Goal: Information Seeking & Learning: Learn about a topic

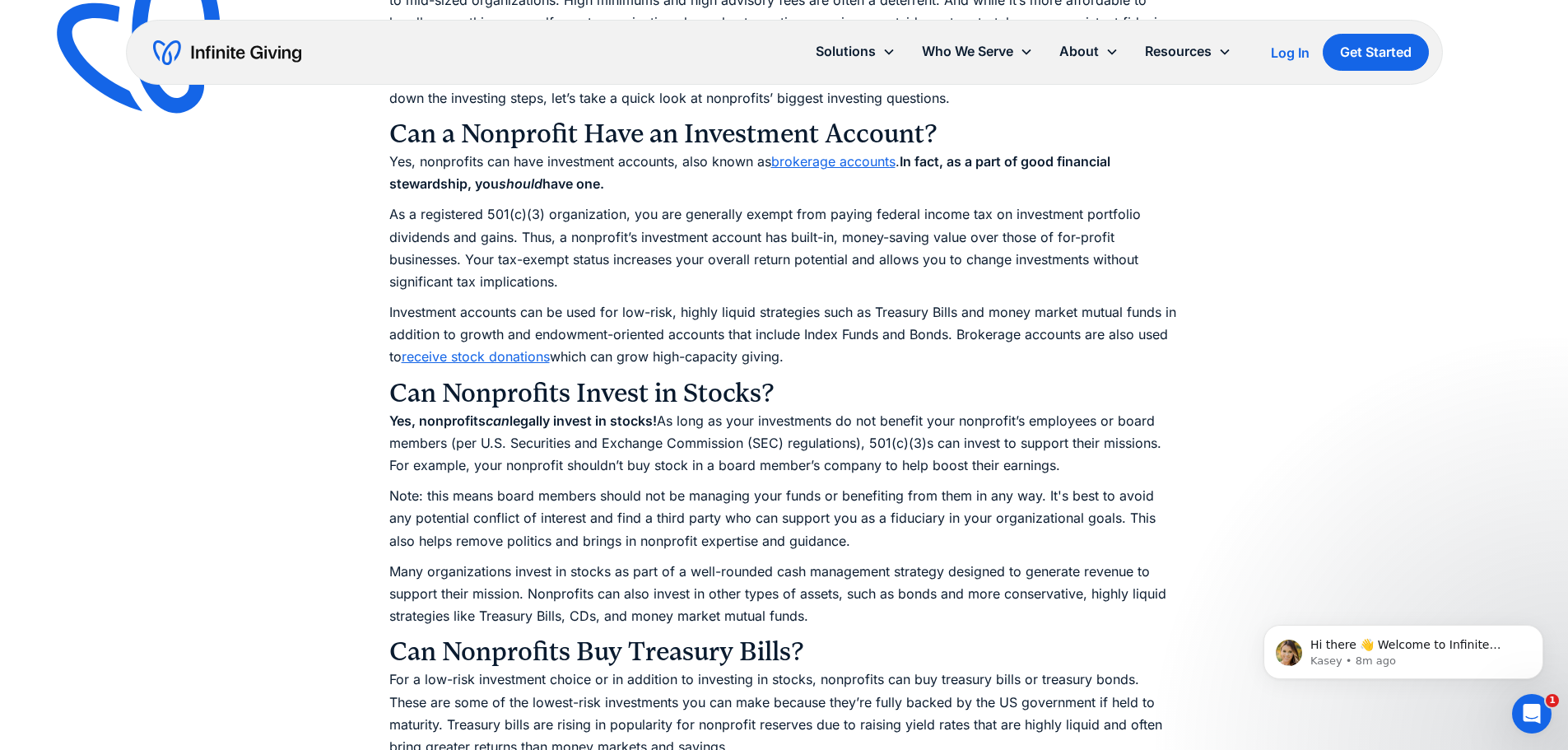
scroll to position [1728, 0]
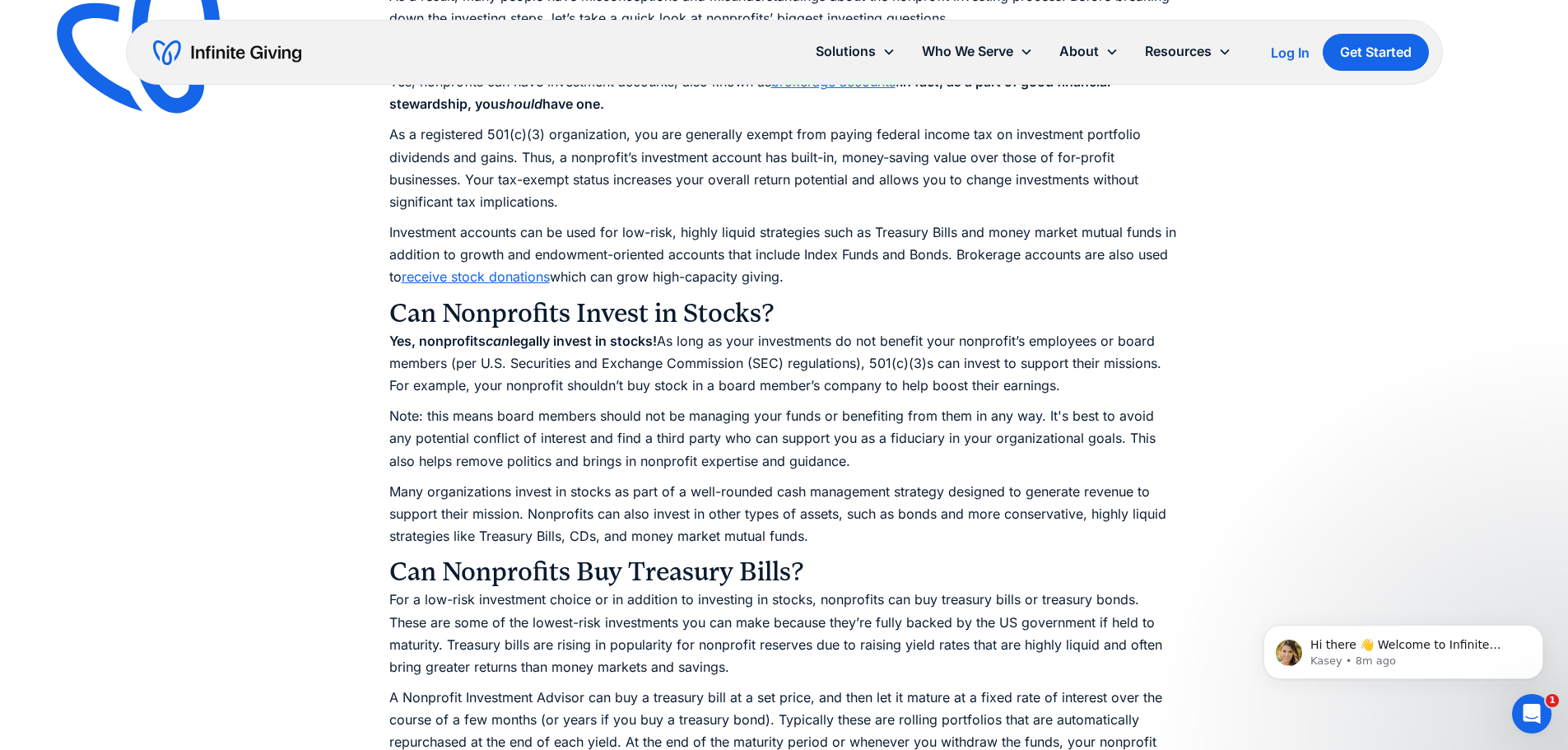
click at [928, 445] on p "Note: this means board members should not be managing your funds or benefiting …" at bounding box center [784, 438] width 790 height 67
drag, startPoint x: 916, startPoint y: 436, endPoint x: 861, endPoint y: 446, distance: 55.9
click at [861, 446] on p "Note: this means board members should not be managing your funds or benefiting …" at bounding box center [784, 438] width 790 height 67
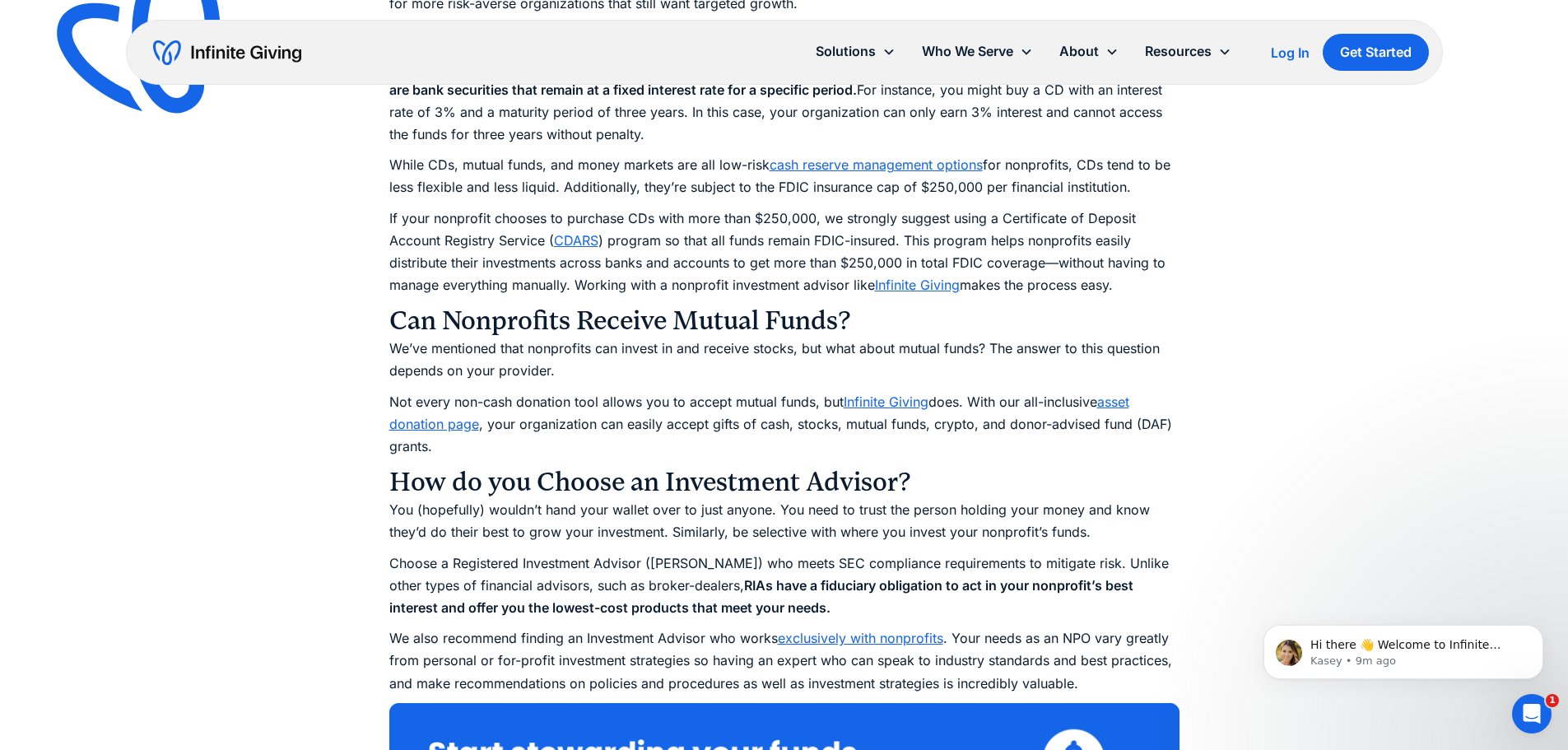
scroll to position [2718, 0]
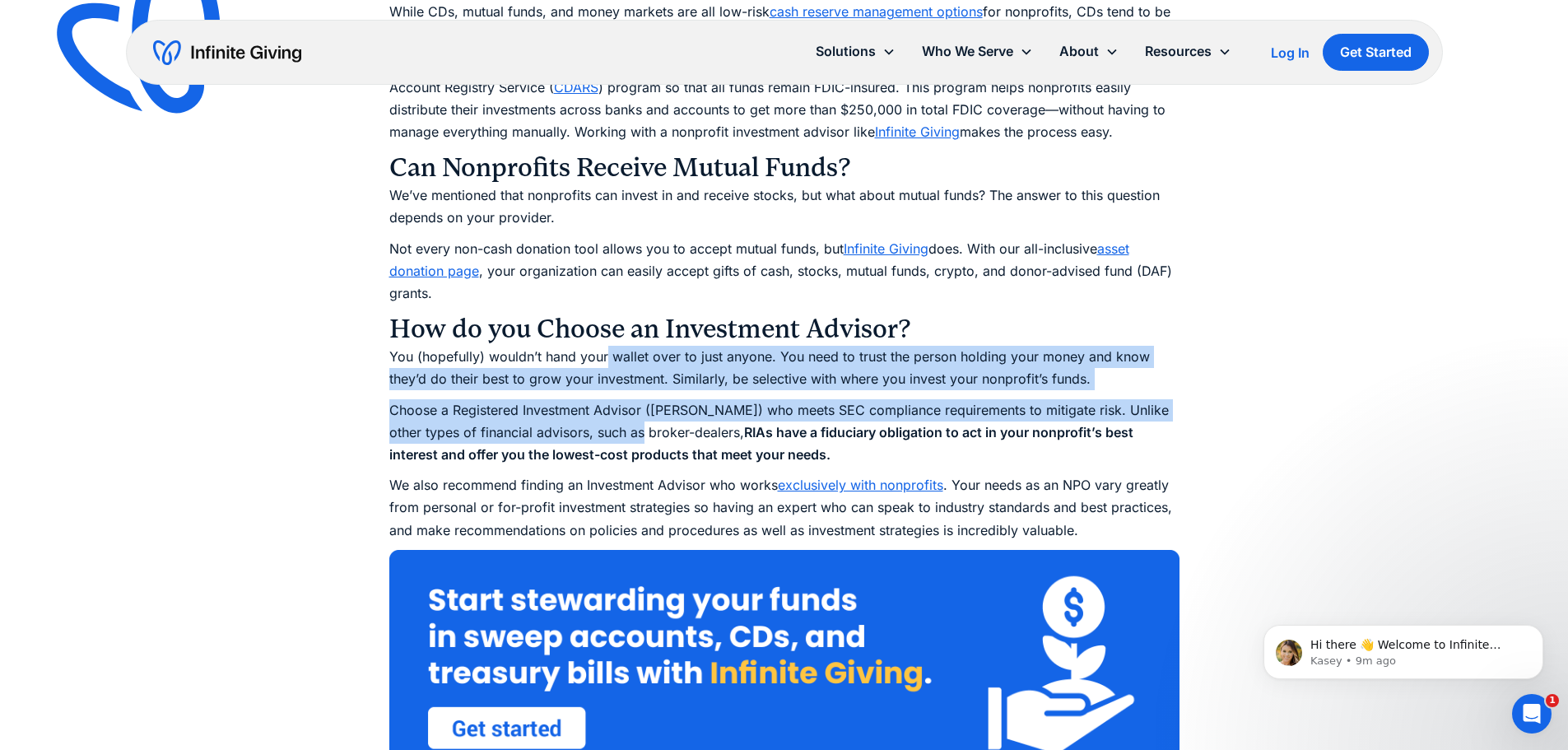
drag, startPoint x: 604, startPoint y: 354, endPoint x: 622, endPoint y: 433, distance: 81.0
click at [622, 433] on p "Choose a Registered Investment Advisor (RIA) who meets SEC compliance requireme…" at bounding box center [784, 432] width 790 height 67
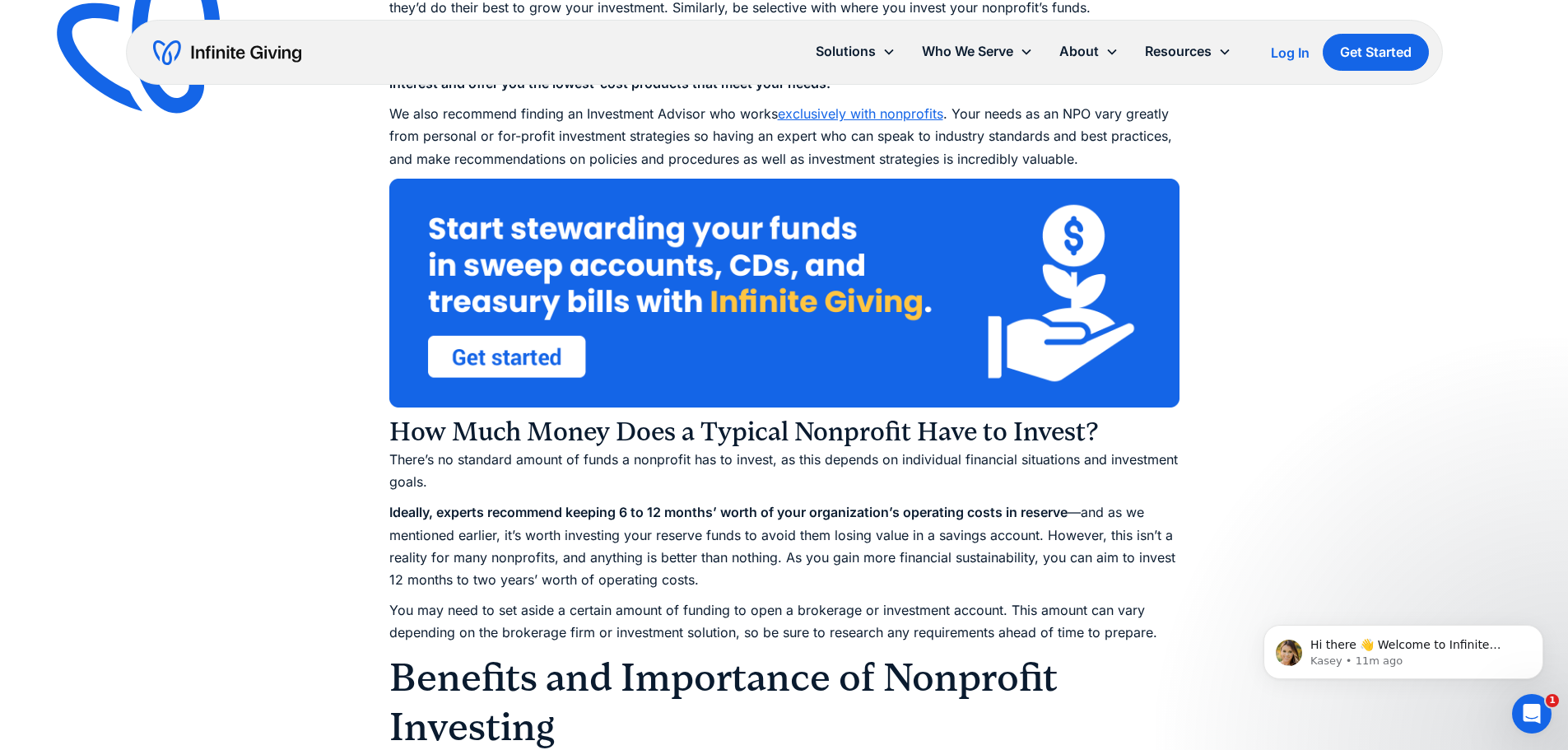
scroll to position [3129, 0]
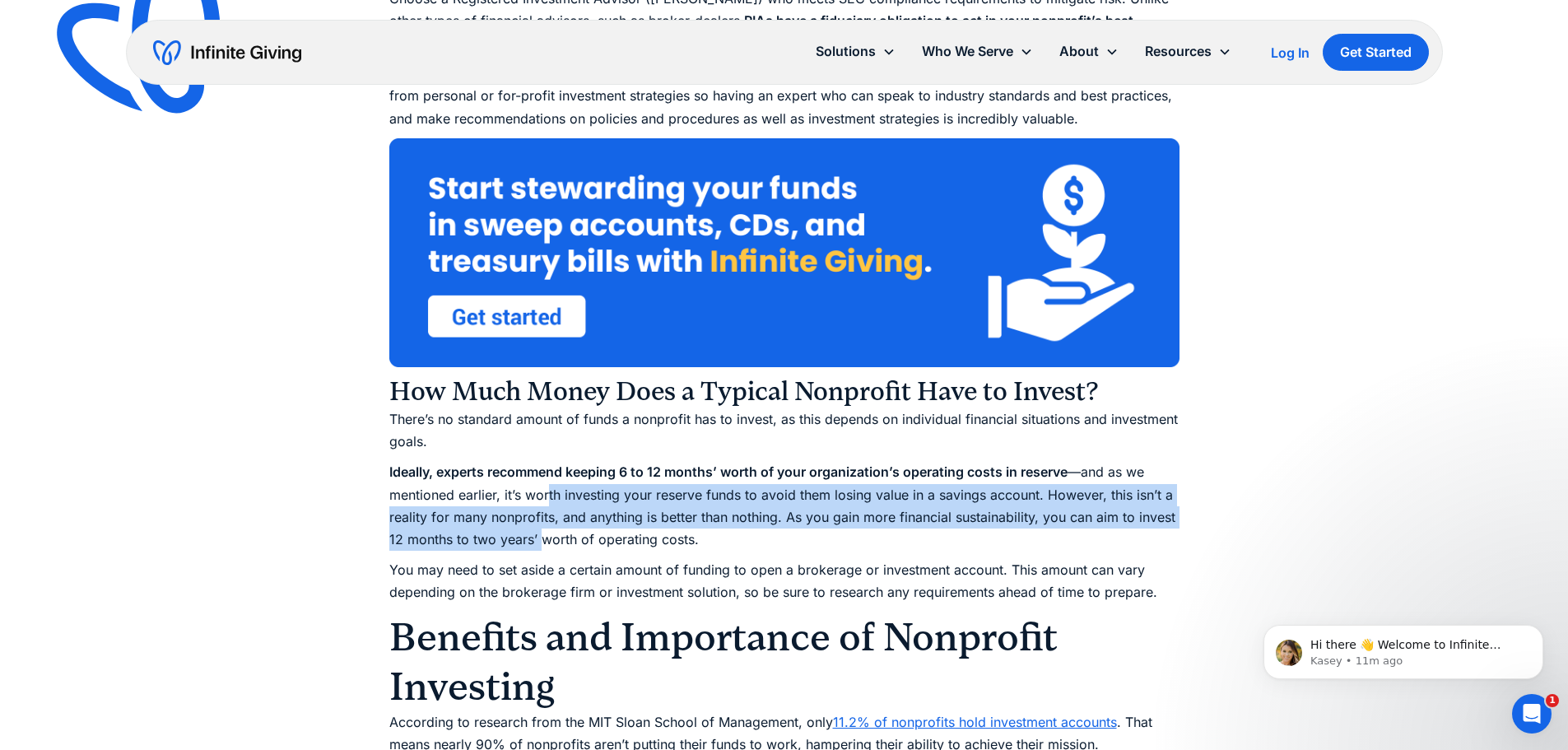
drag, startPoint x: 548, startPoint y: 495, endPoint x: 543, endPoint y: 530, distance: 35.4
click at [543, 530] on p "Ideally, experts recommend keeping 6 to 12 months’ worth of your organization’s…" at bounding box center [784, 505] width 790 height 90
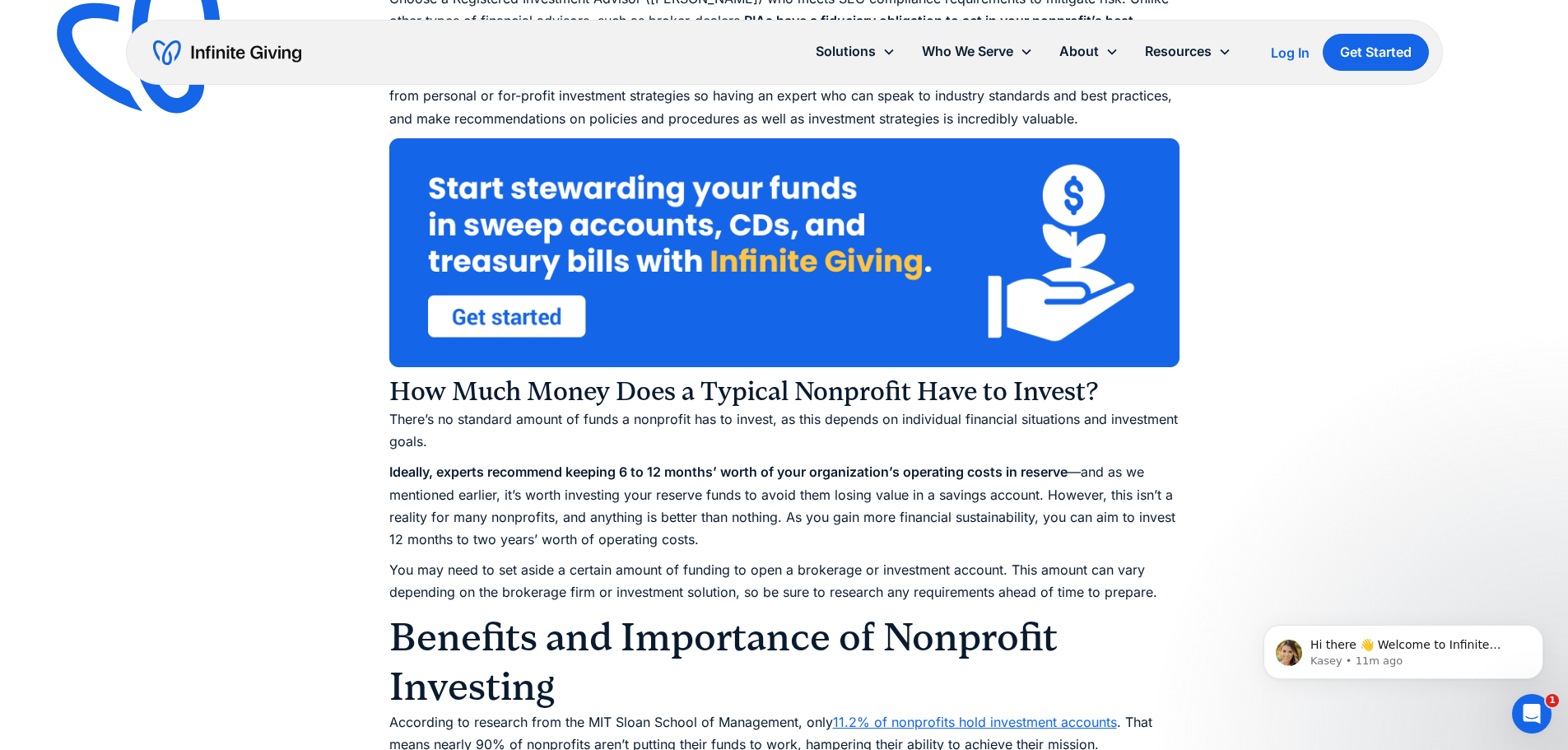
click at [612, 527] on p "Ideally, experts recommend keeping 6 to 12 months’ worth of your organization’s…" at bounding box center [784, 505] width 790 height 90
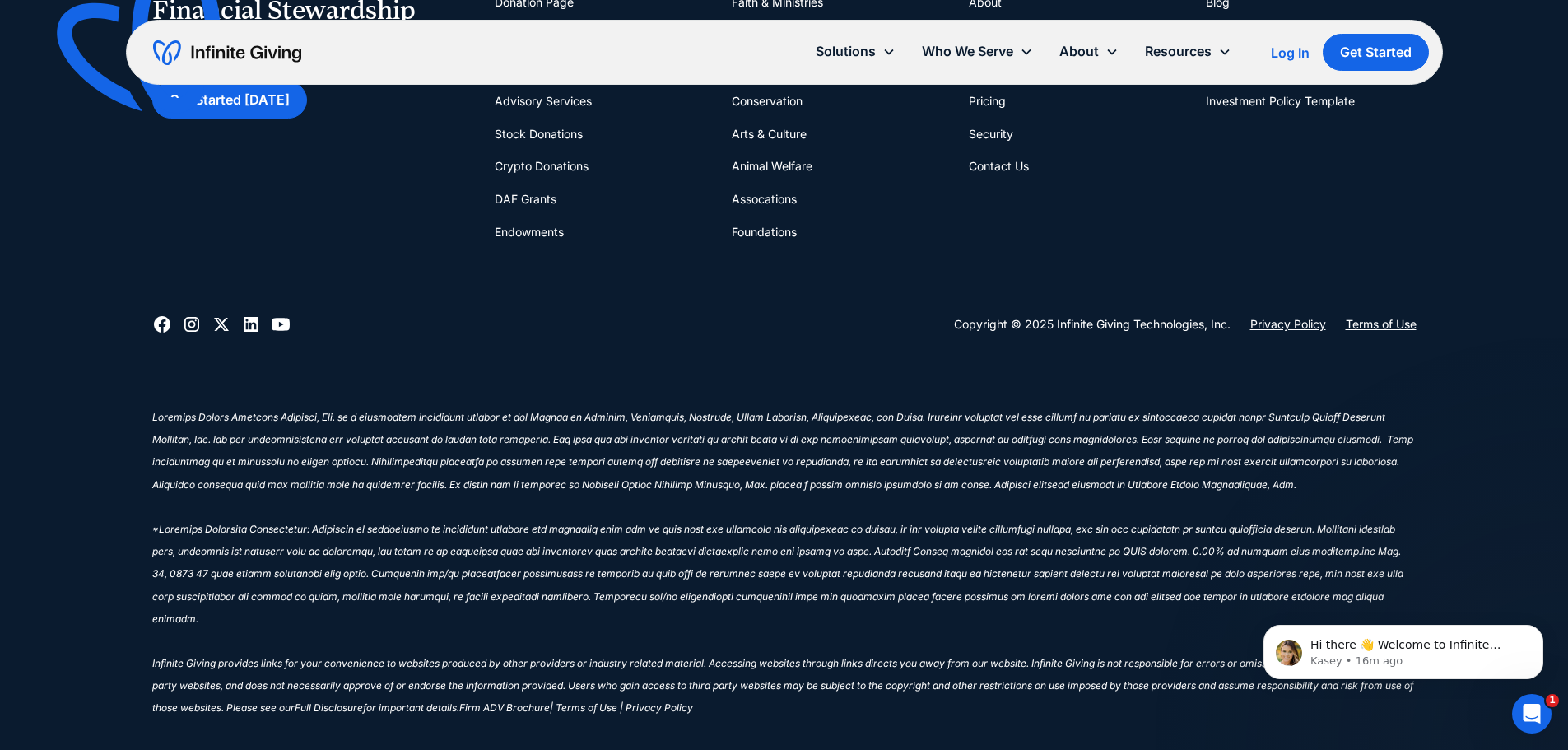
scroll to position [14650, 0]
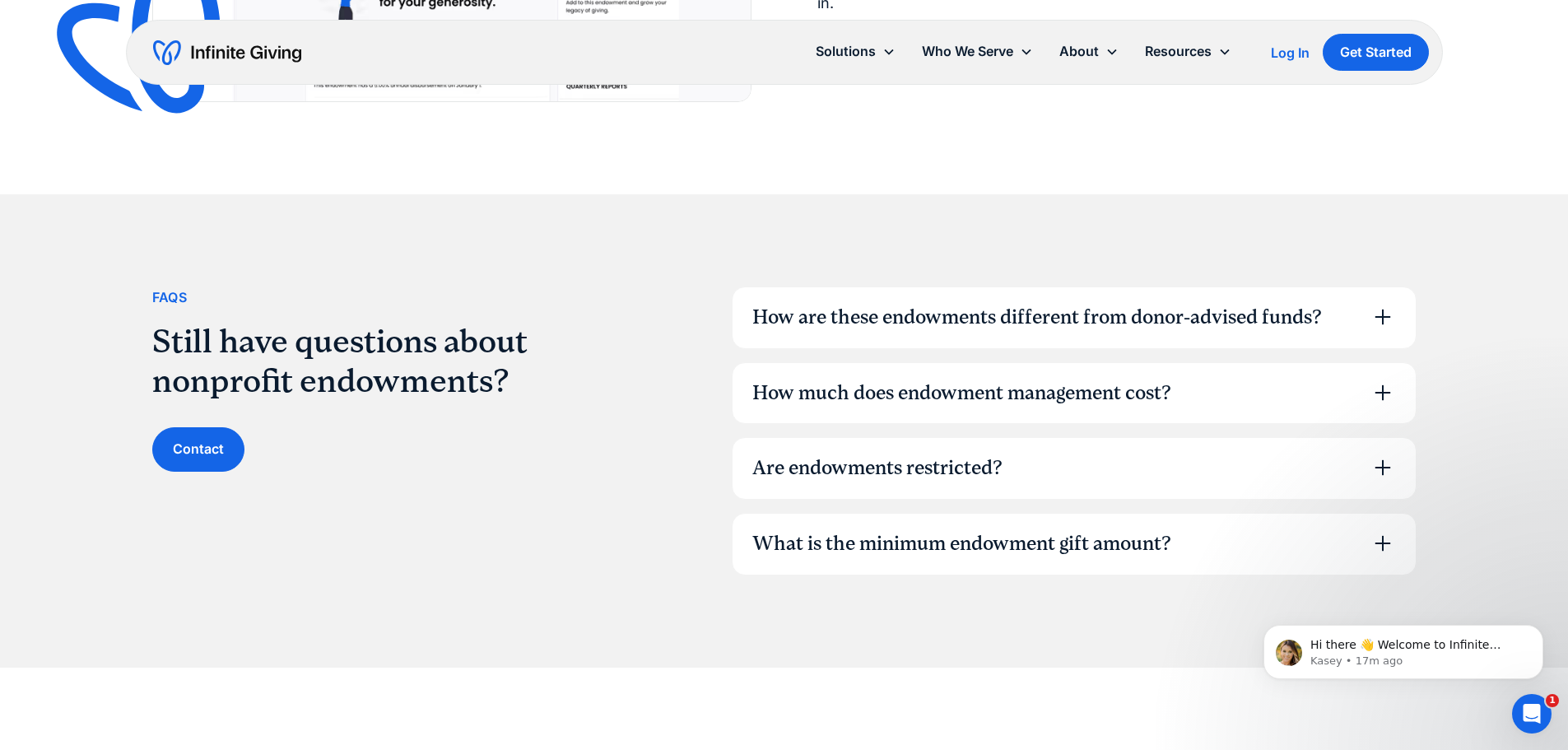
scroll to position [4855, 0]
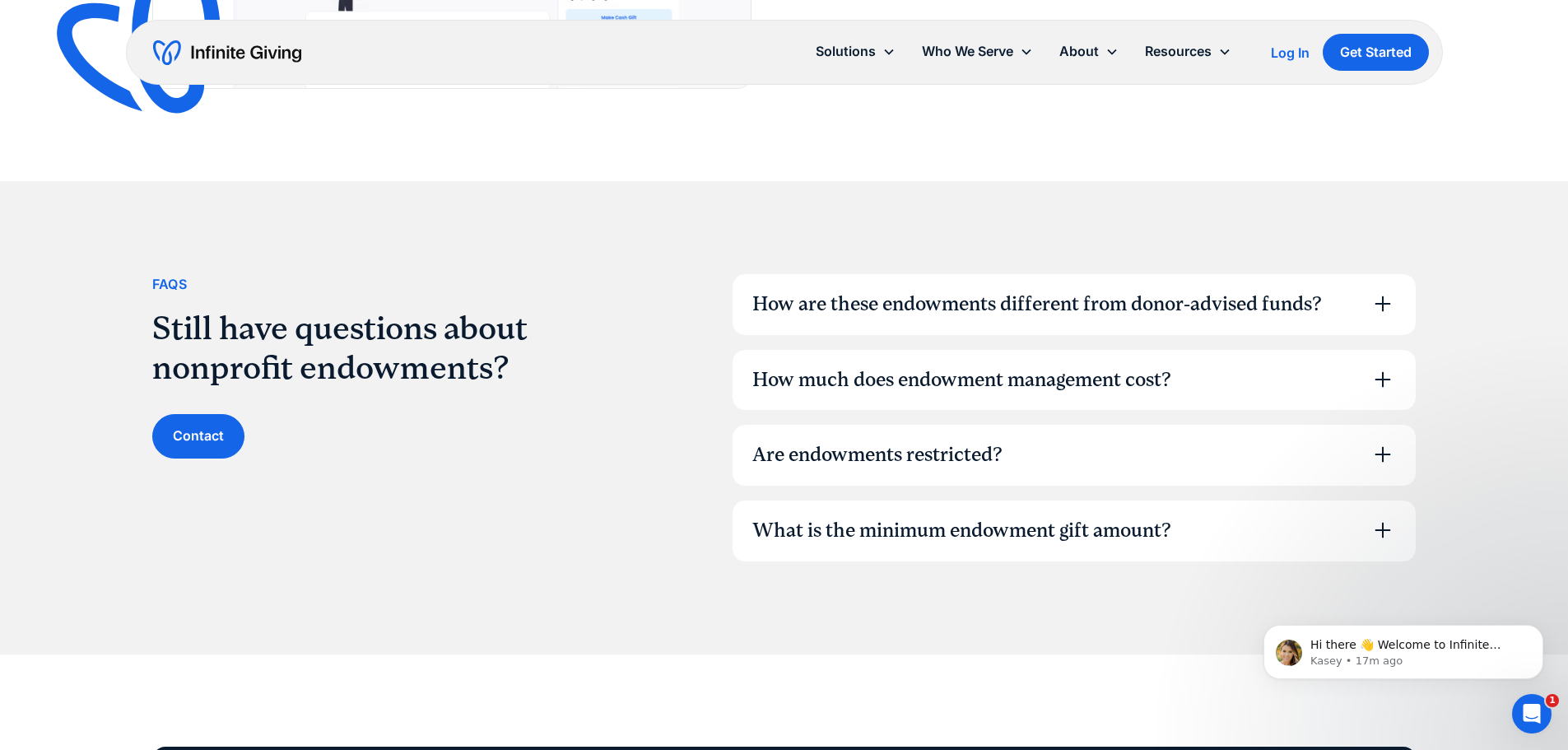
click at [1114, 325] on div "How are these endowments different from donor-advised funds?" at bounding box center [1074, 305] width 683 height 61
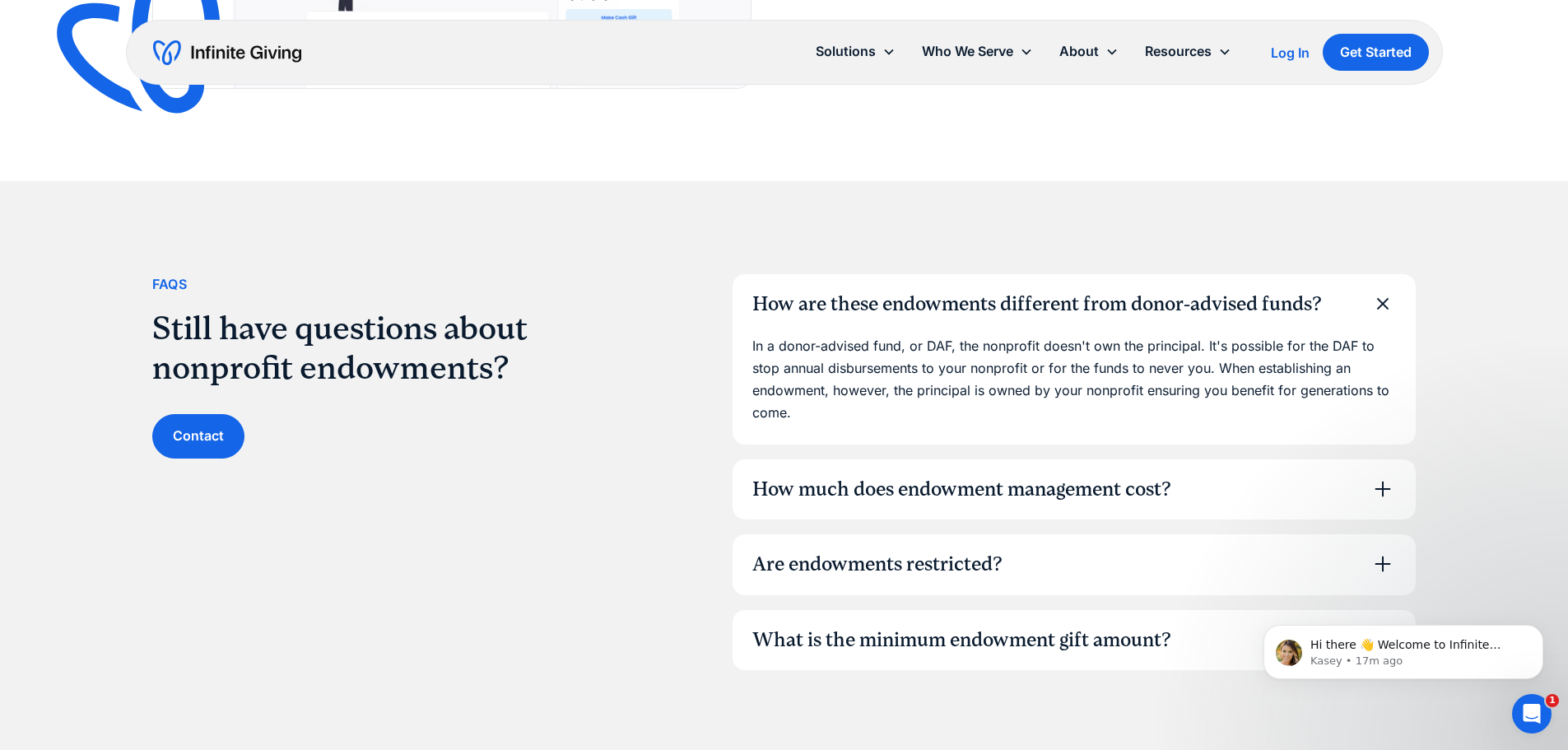
click at [1125, 495] on div "How much does endowment management cost?" at bounding box center [961, 489] width 418 height 28
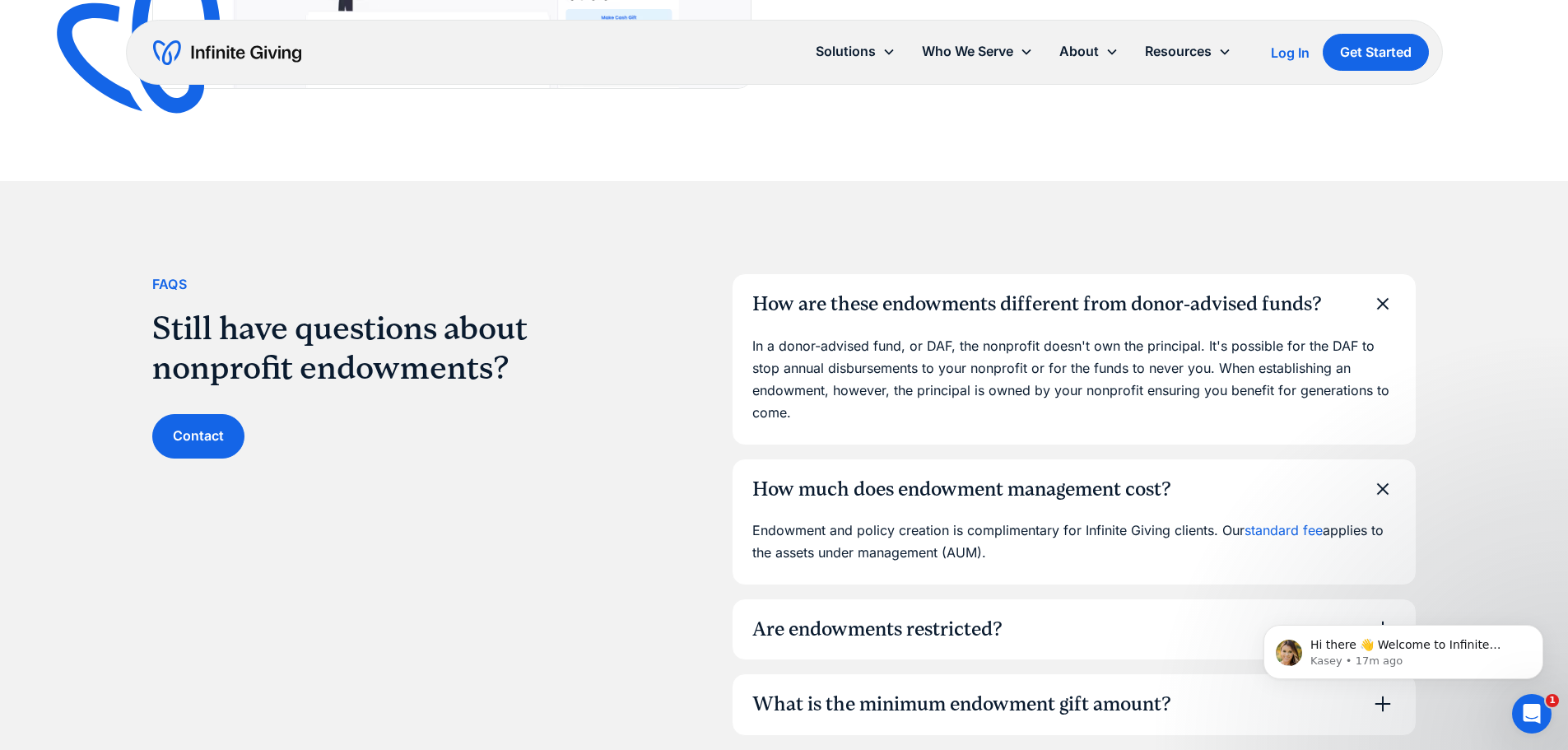
scroll to position [4937, 0]
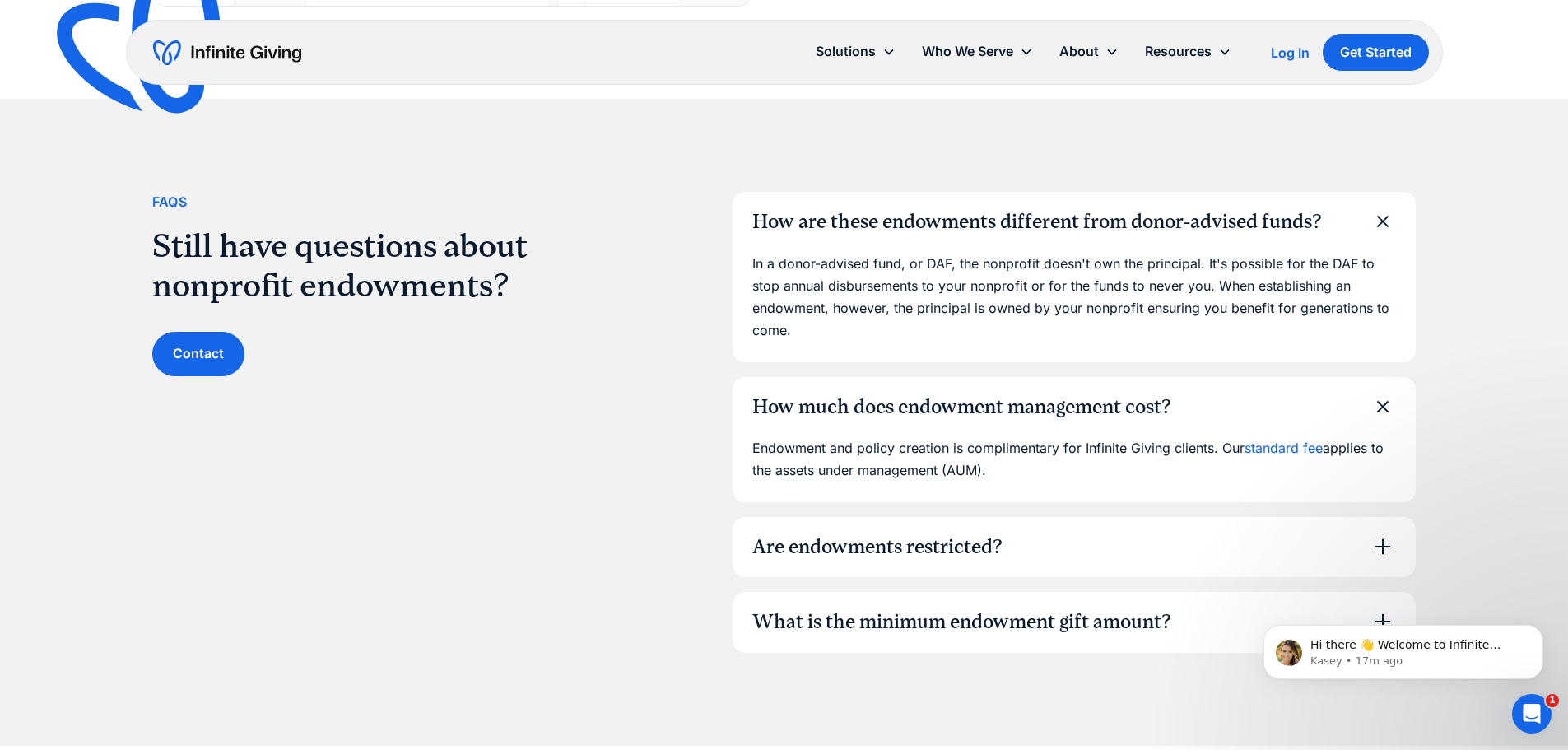
click at [1239, 545] on div "Are endowments restricted?" at bounding box center [1074, 548] width 683 height 61
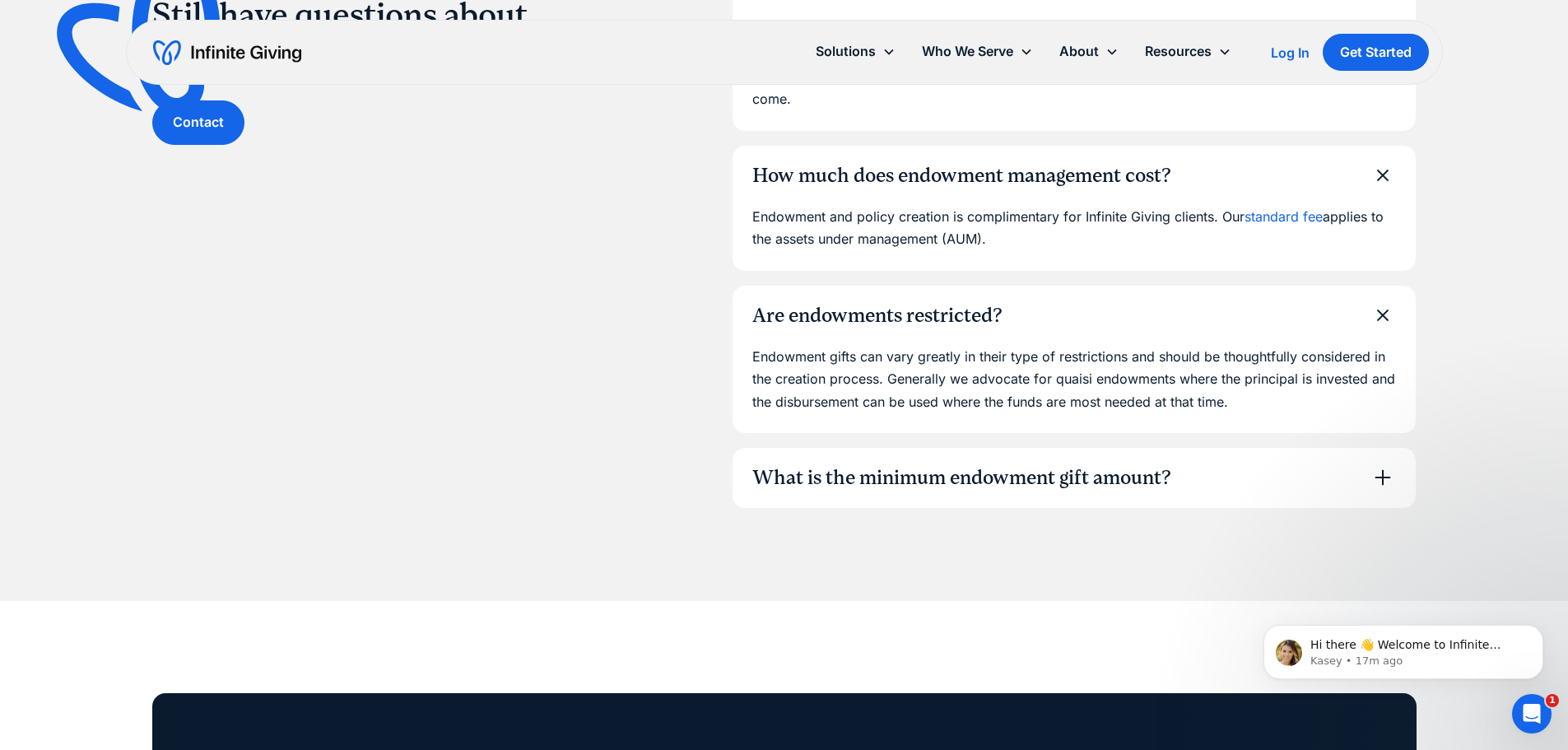
scroll to position [5185, 0]
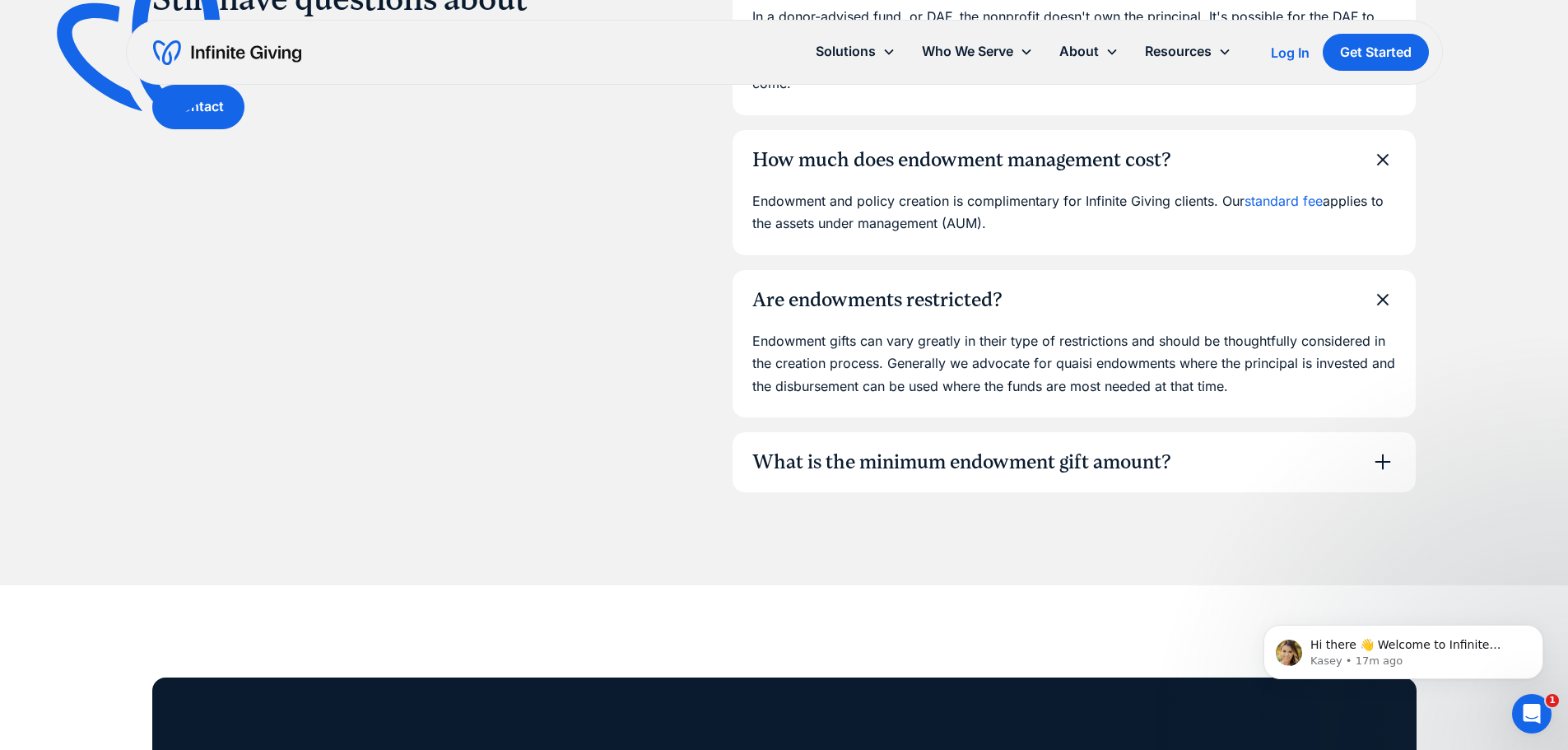
click at [857, 456] on div "What is the minimum endowment gift amount?" at bounding box center [961, 462] width 418 height 28
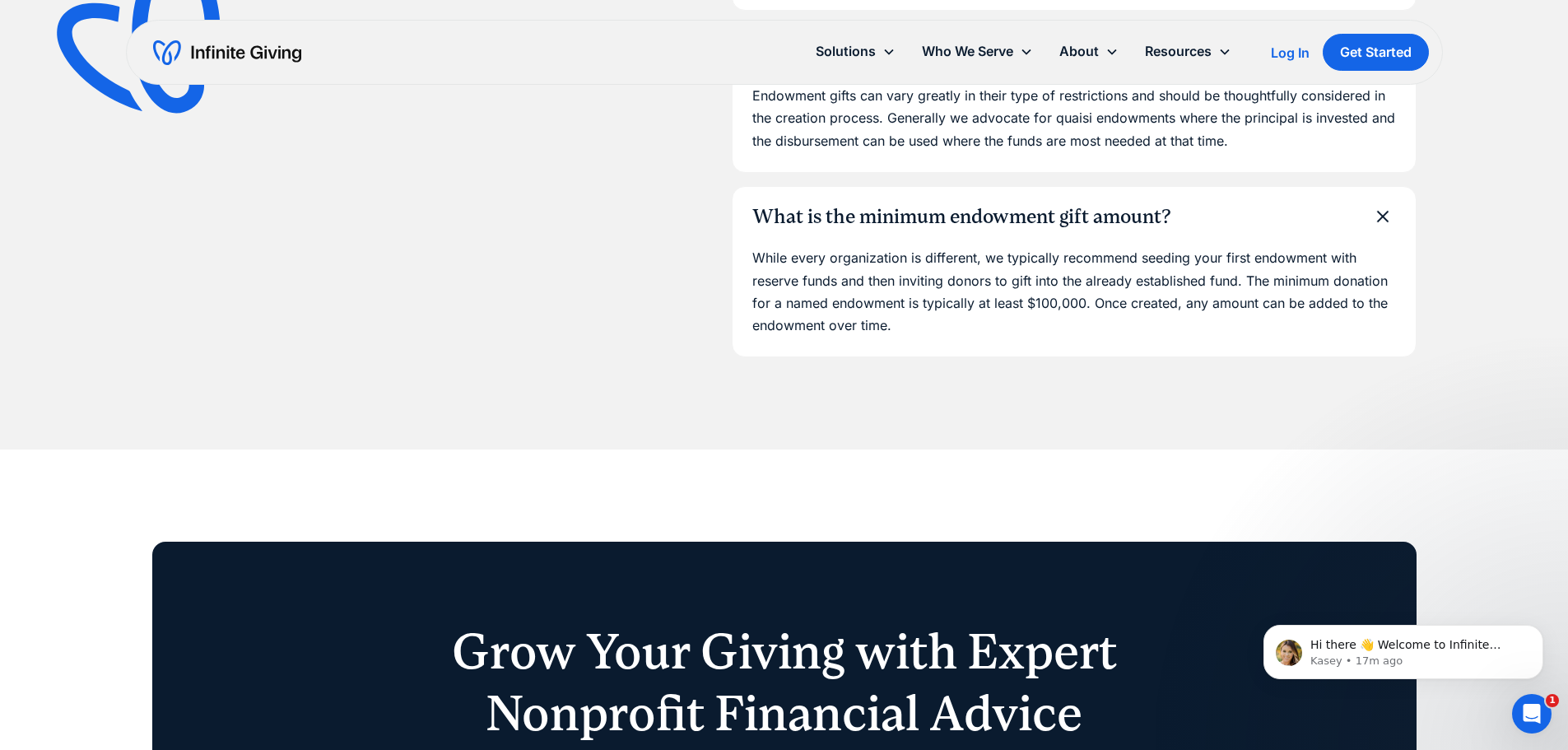
scroll to position [5432, 0]
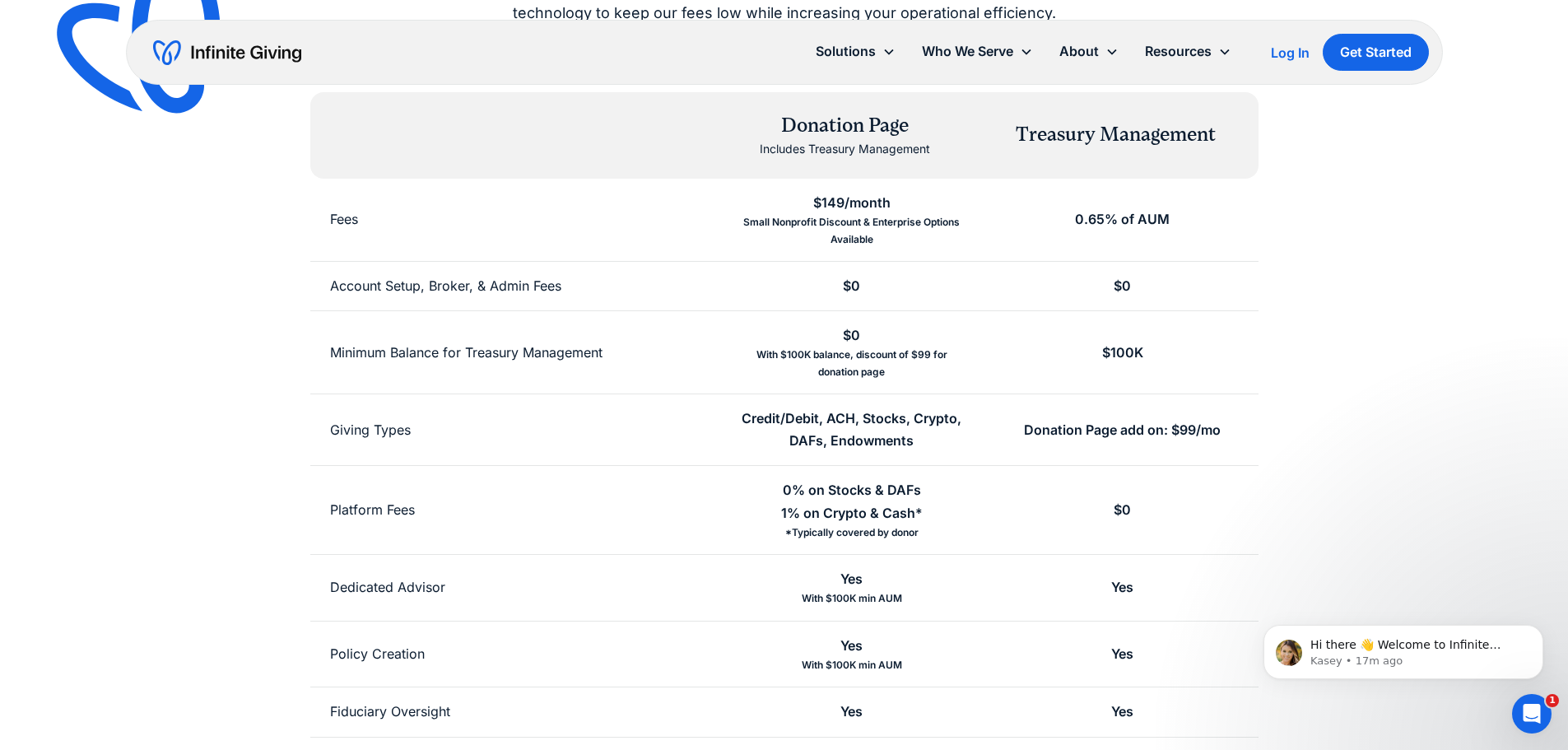
scroll to position [247, 0]
